Goal: Navigation & Orientation: Find specific page/section

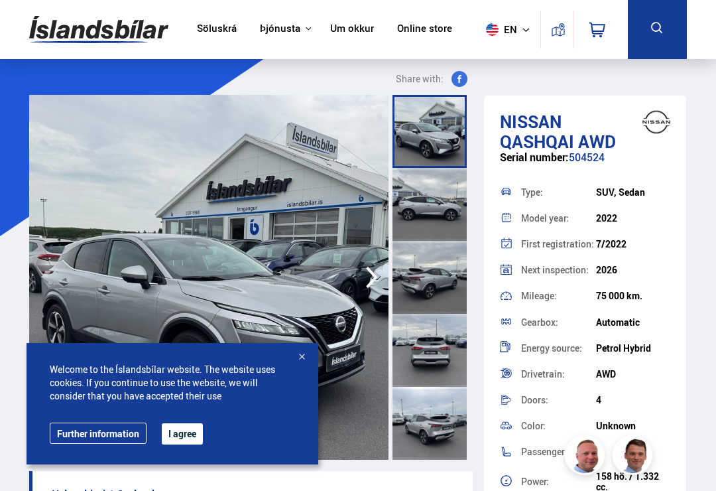
click at [178, 442] on button "I agree" at bounding box center [182, 433] width 41 height 21
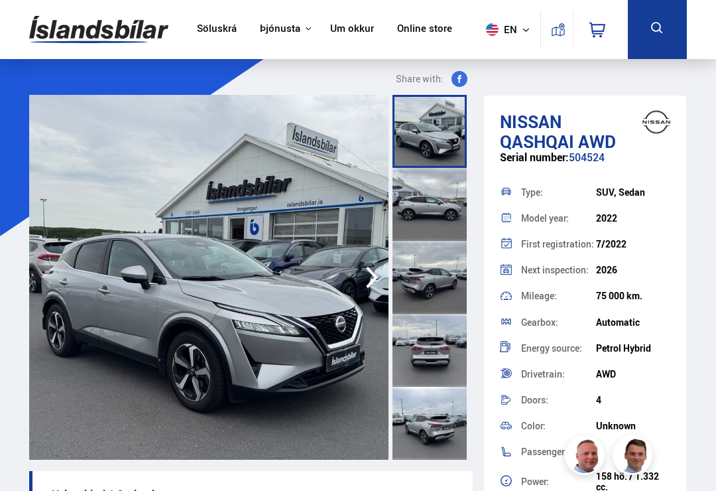
click at [346, 28] on link "Um okkur" at bounding box center [352, 30] width 44 height 14
click at [340, 29] on link "Um okkur" at bounding box center [352, 30] width 44 height 14
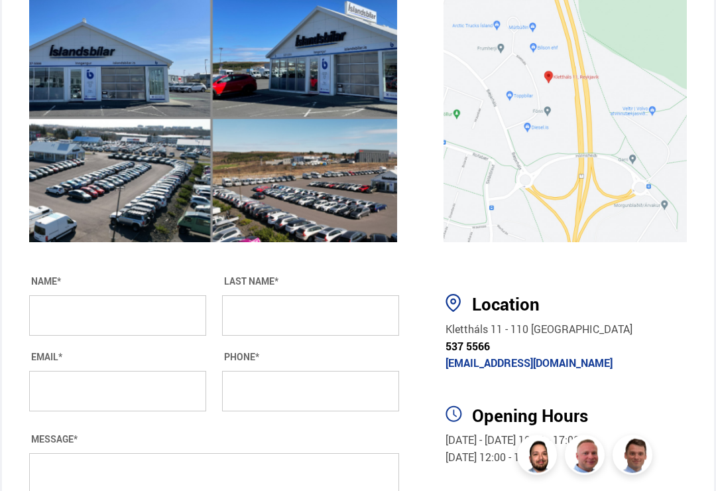
scroll to position [2335, 0]
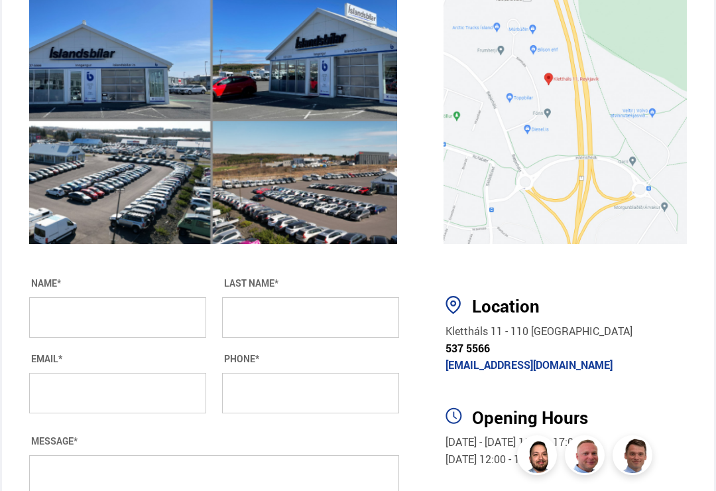
click at [199, 485] on div "GET IN TOUCH NAME* LAST NAME* EMAIL* PHONE* MESSAGE* SEND" at bounding box center [209, 438] width 381 height 385
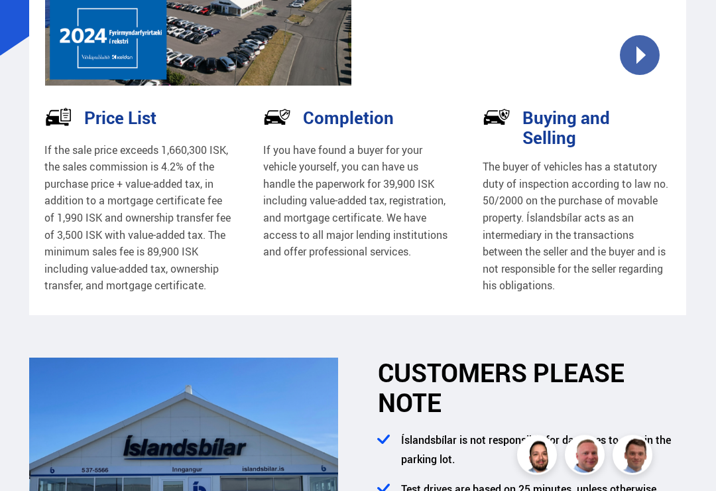
scroll to position [0, 0]
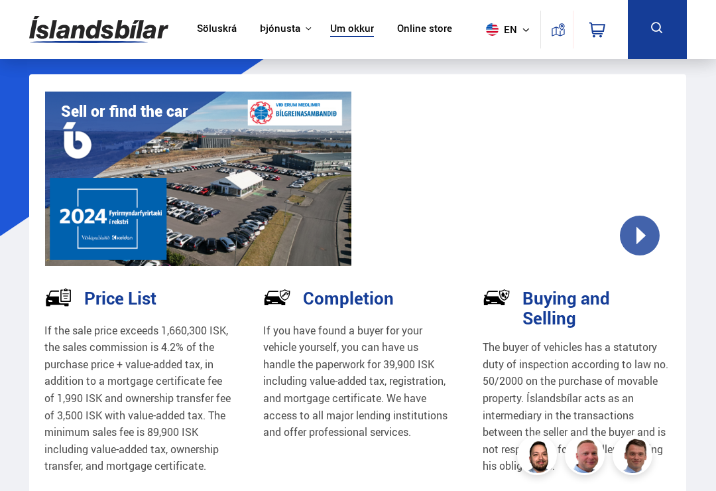
click at [216, 28] on link "Söluskrá" at bounding box center [217, 30] width 40 height 14
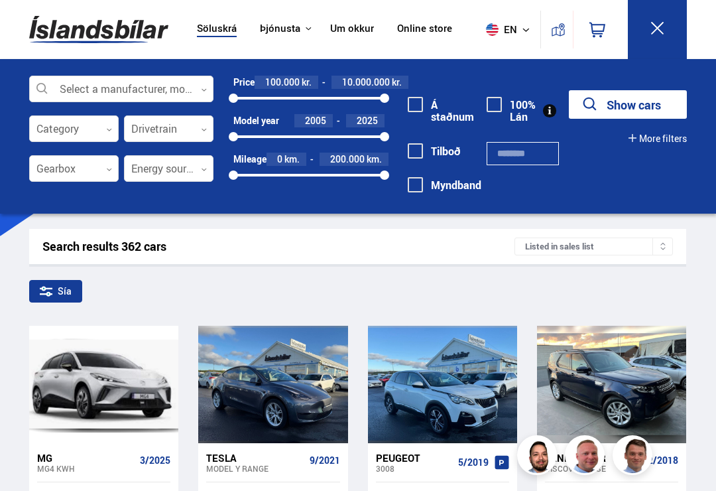
click at [416, 27] on link "Online store" at bounding box center [424, 30] width 55 height 14
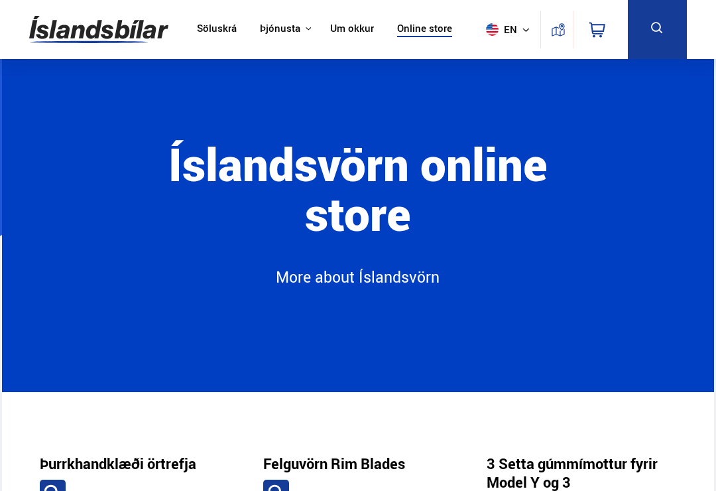
click at [0, 0] on link "[DOMAIN_NAME]" at bounding box center [0, 0] width 0 height 0
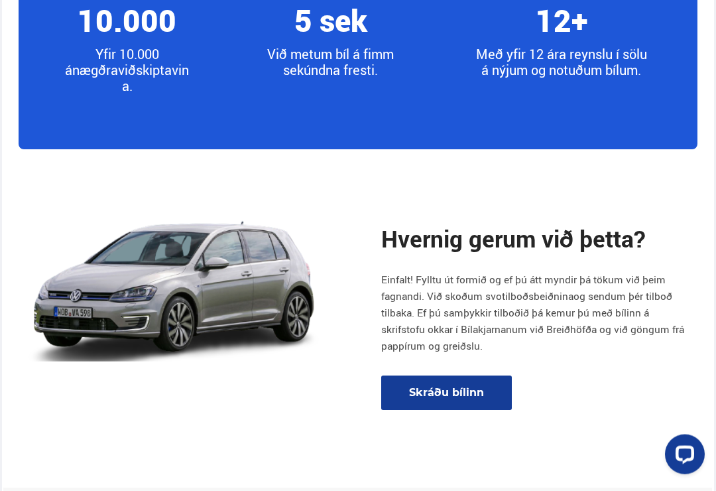
scroll to position [1491, 0]
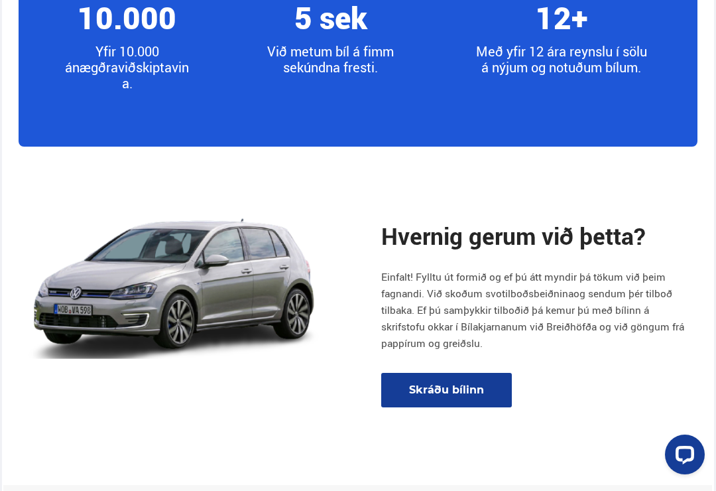
click at [456, 408] on link "Skráðu bílinn" at bounding box center [446, 390] width 131 height 35
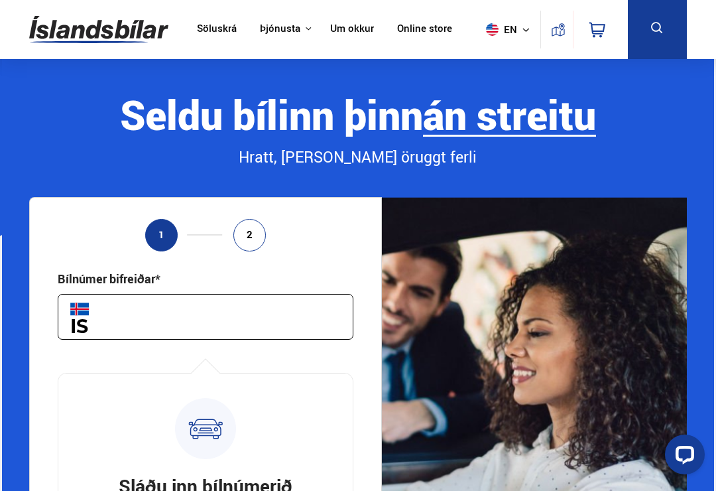
click at [649, 36] on icon at bounding box center [657, 28] width 17 height 17
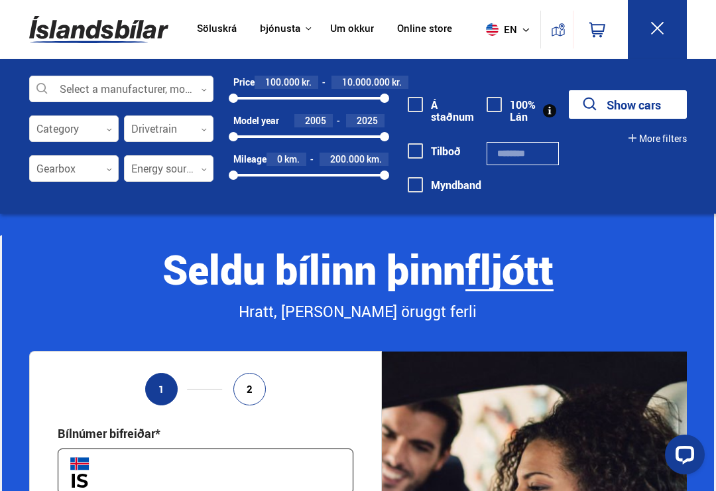
click at [664, 25] on icon at bounding box center [657, 28] width 17 height 17
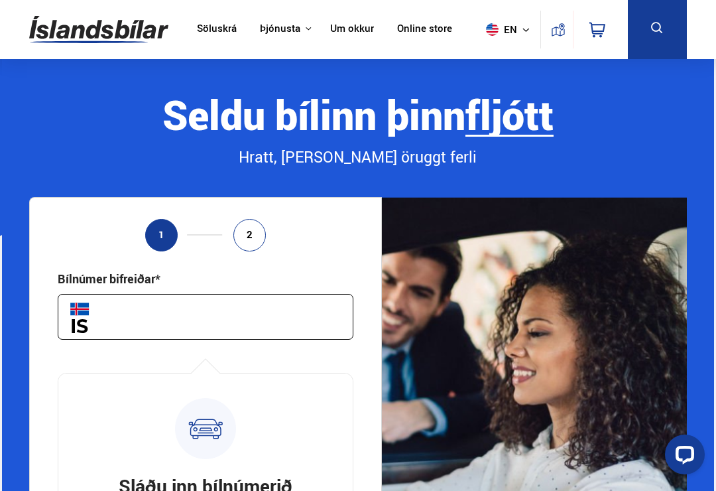
click at [652, 34] on icon at bounding box center [657, 28] width 17 height 17
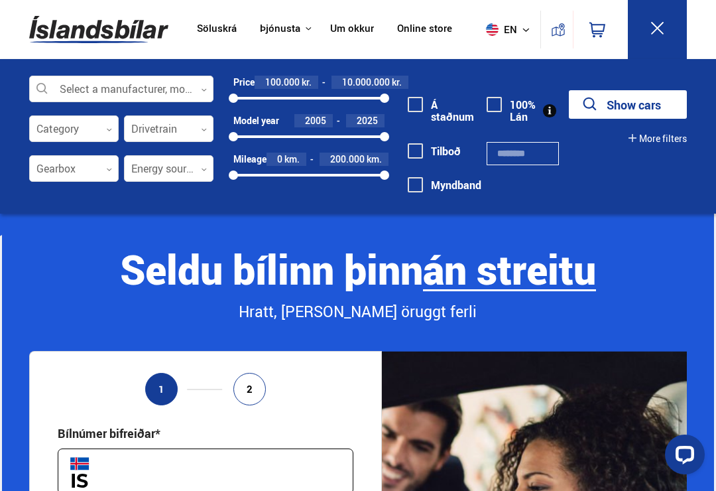
click at [660, 21] on icon at bounding box center [657, 28] width 17 height 17
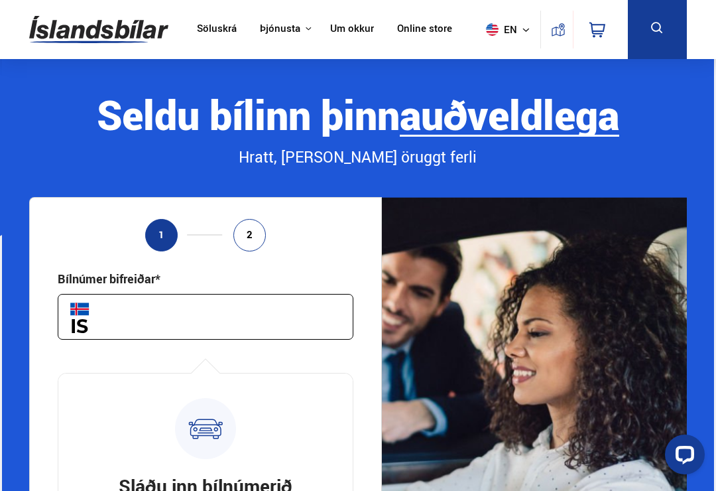
click at [220, 24] on link "Söluskrá" at bounding box center [217, 30] width 40 height 14
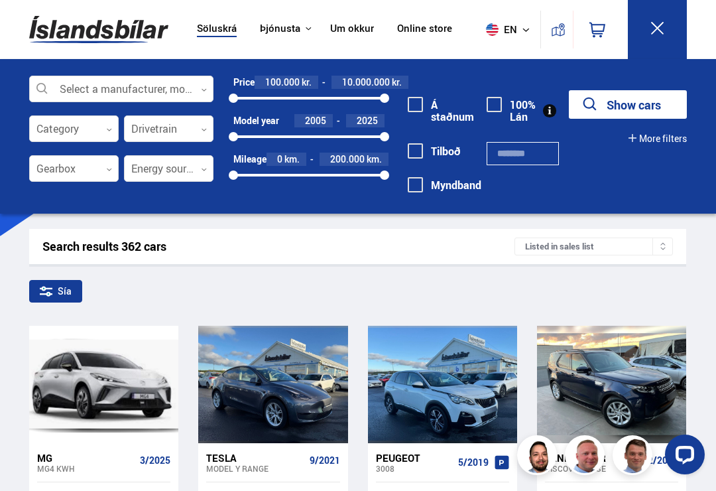
click at [0, 0] on link "Íslandsvörn" at bounding box center [0, 0] width 0 height 0
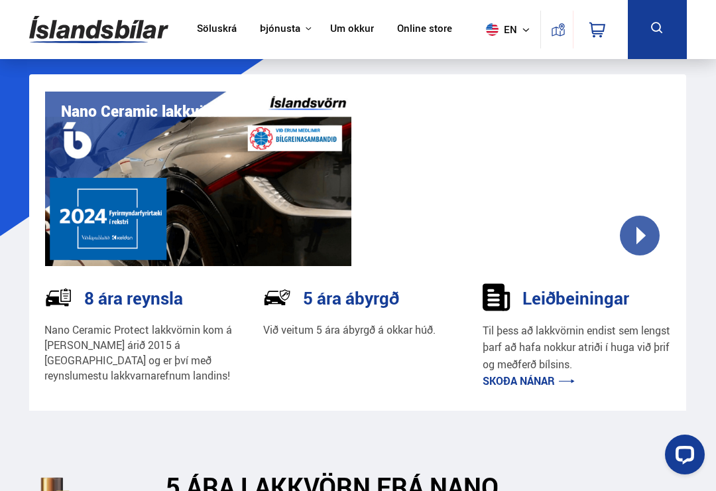
click at [0, 0] on div "Íslandsbílar" at bounding box center [0, 0] width 0 height 0
click at [0, 0] on link "Íslandsbílar" at bounding box center [0, 0] width 0 height 0
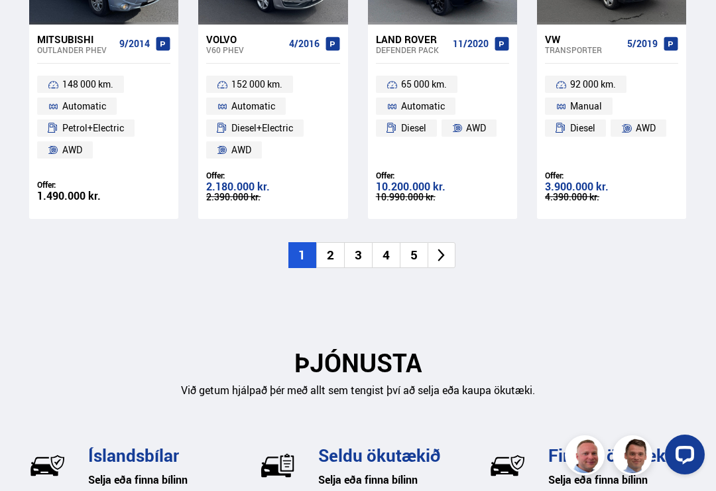
scroll to position [1381, 0]
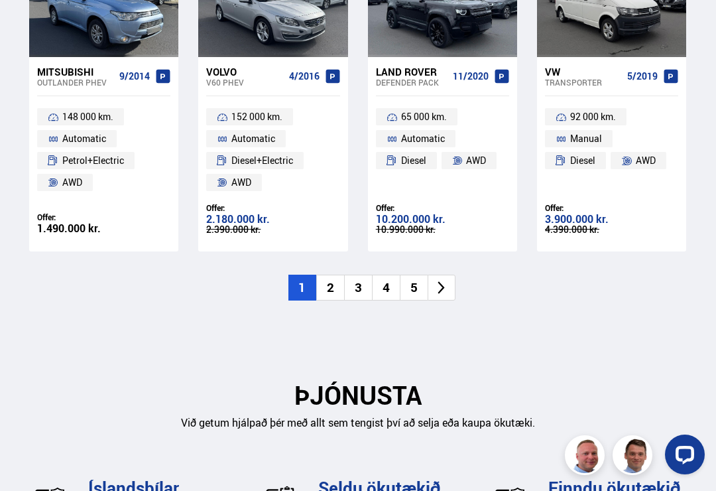
click at [440, 282] on icon at bounding box center [441, 287] width 15 height 15
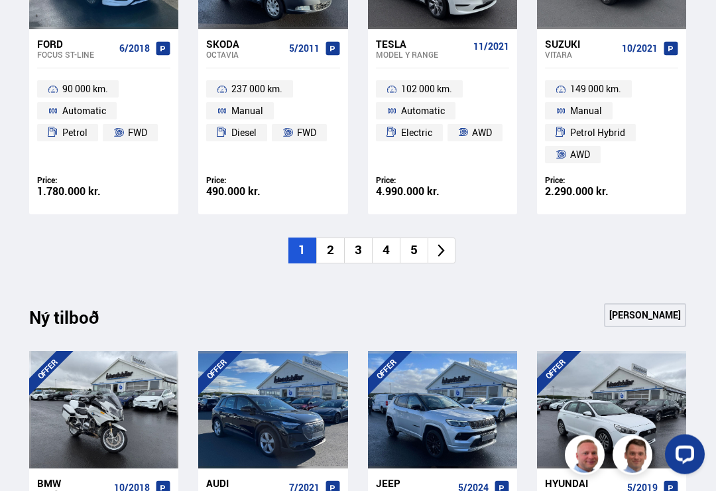
scroll to position [970, 0]
click at [444, 247] on icon at bounding box center [441, 250] width 15 height 15
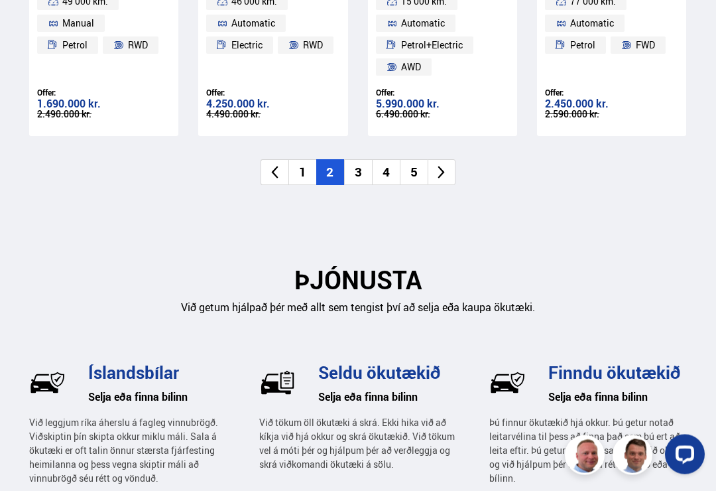
scroll to position [1527, 0]
click at [447, 169] on icon at bounding box center [441, 172] width 15 height 15
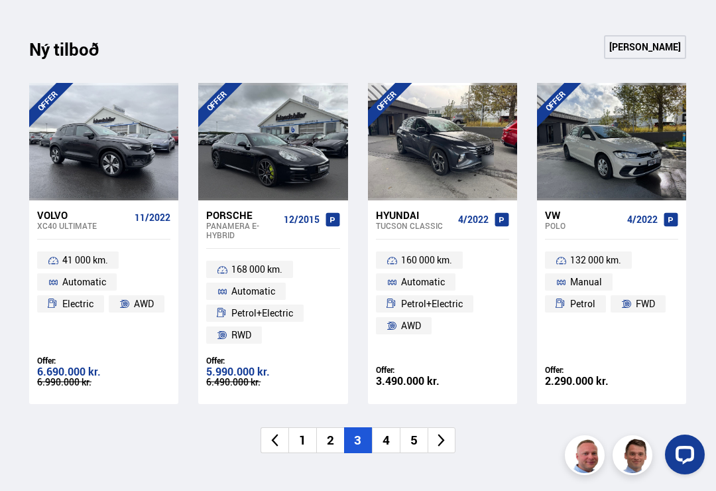
scroll to position [1263, 0]
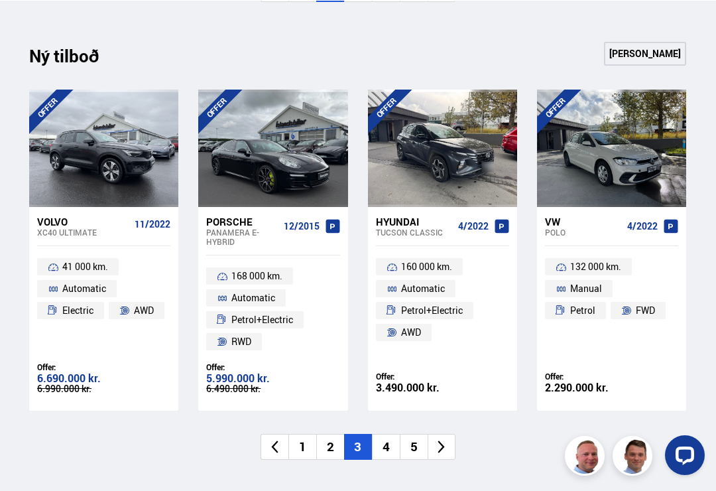
click at [446, 438] on icon at bounding box center [441, 445] width 15 height 15
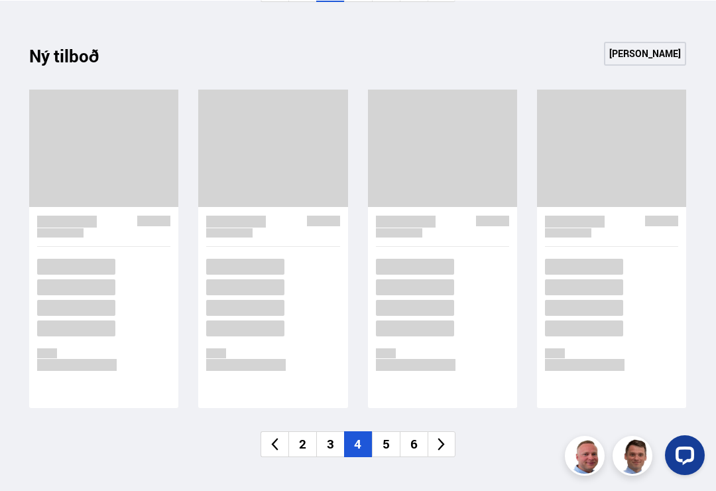
scroll to position [1262, 0]
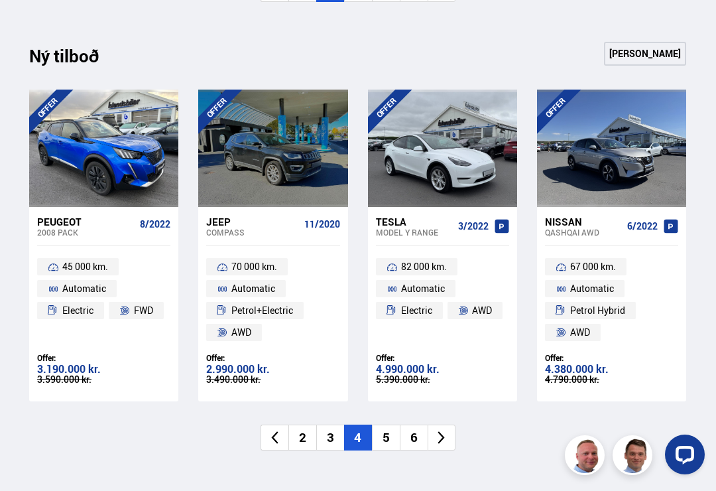
click at [450, 424] on li at bounding box center [442, 437] width 28 height 26
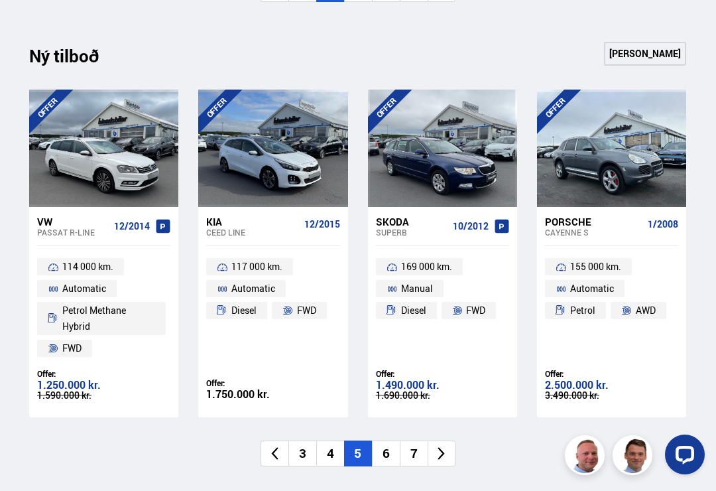
click at [436, 446] on icon at bounding box center [441, 453] width 15 height 15
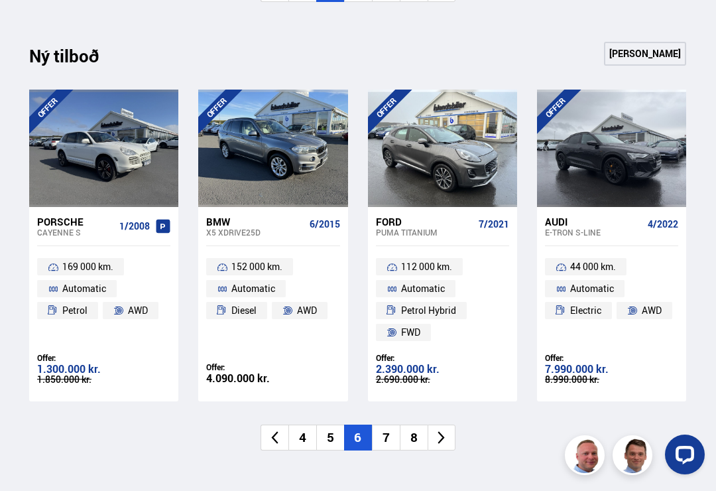
click at [465, 306] on li "Petrol Hybrid" at bounding box center [421, 310] width 91 height 17
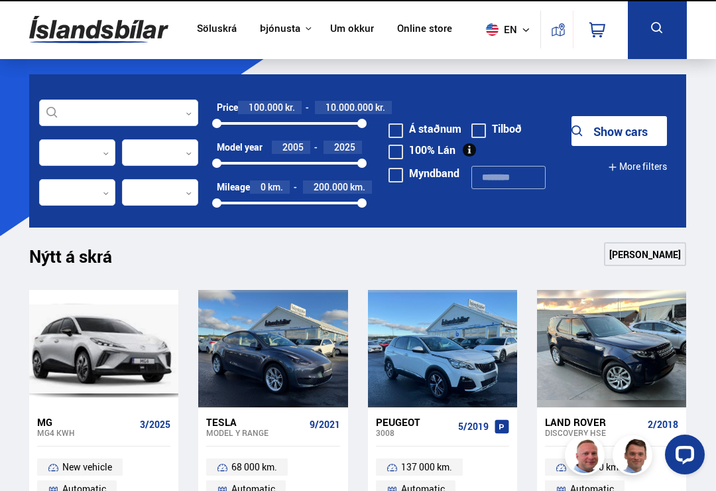
scroll to position [1262, 0]
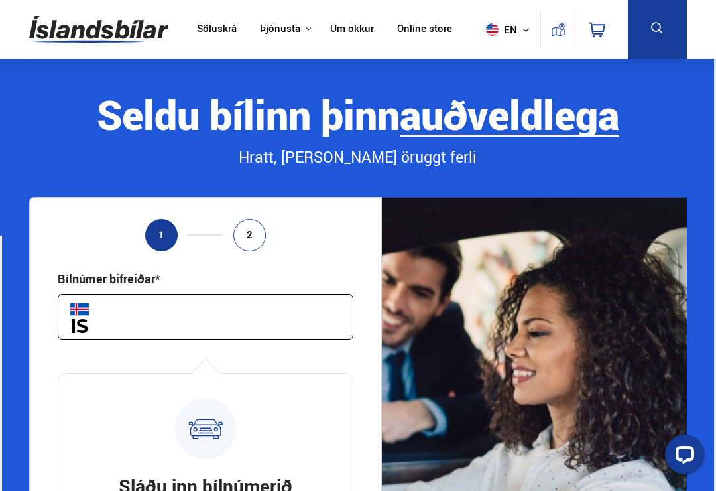
scroll to position [415, 0]
